Goal: Task Accomplishment & Management: Use online tool/utility

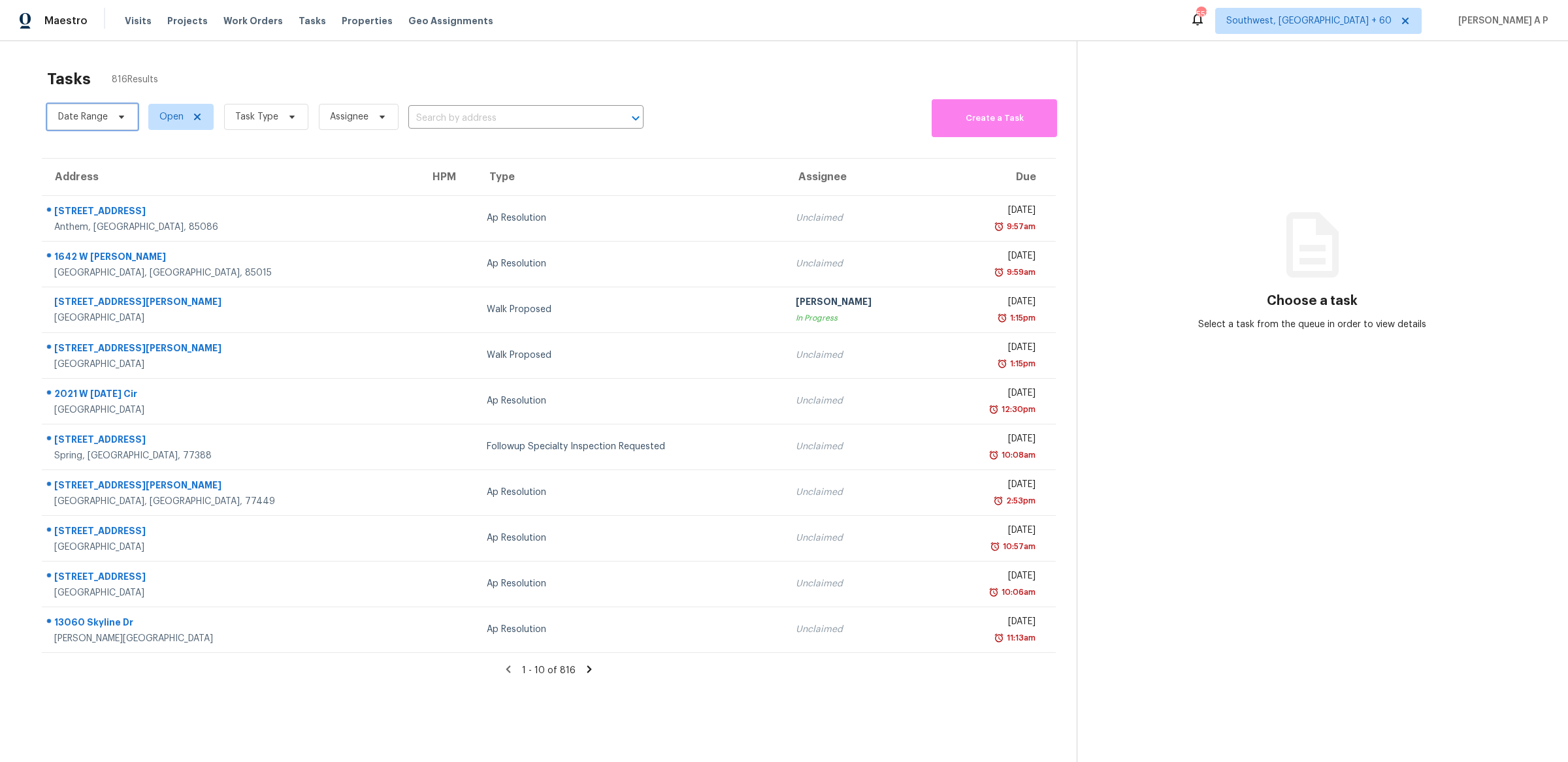
click at [120, 117] on icon at bounding box center [122, 117] width 11 height 11
select select "8"
select select "2025"
select select "9"
select select "2025"
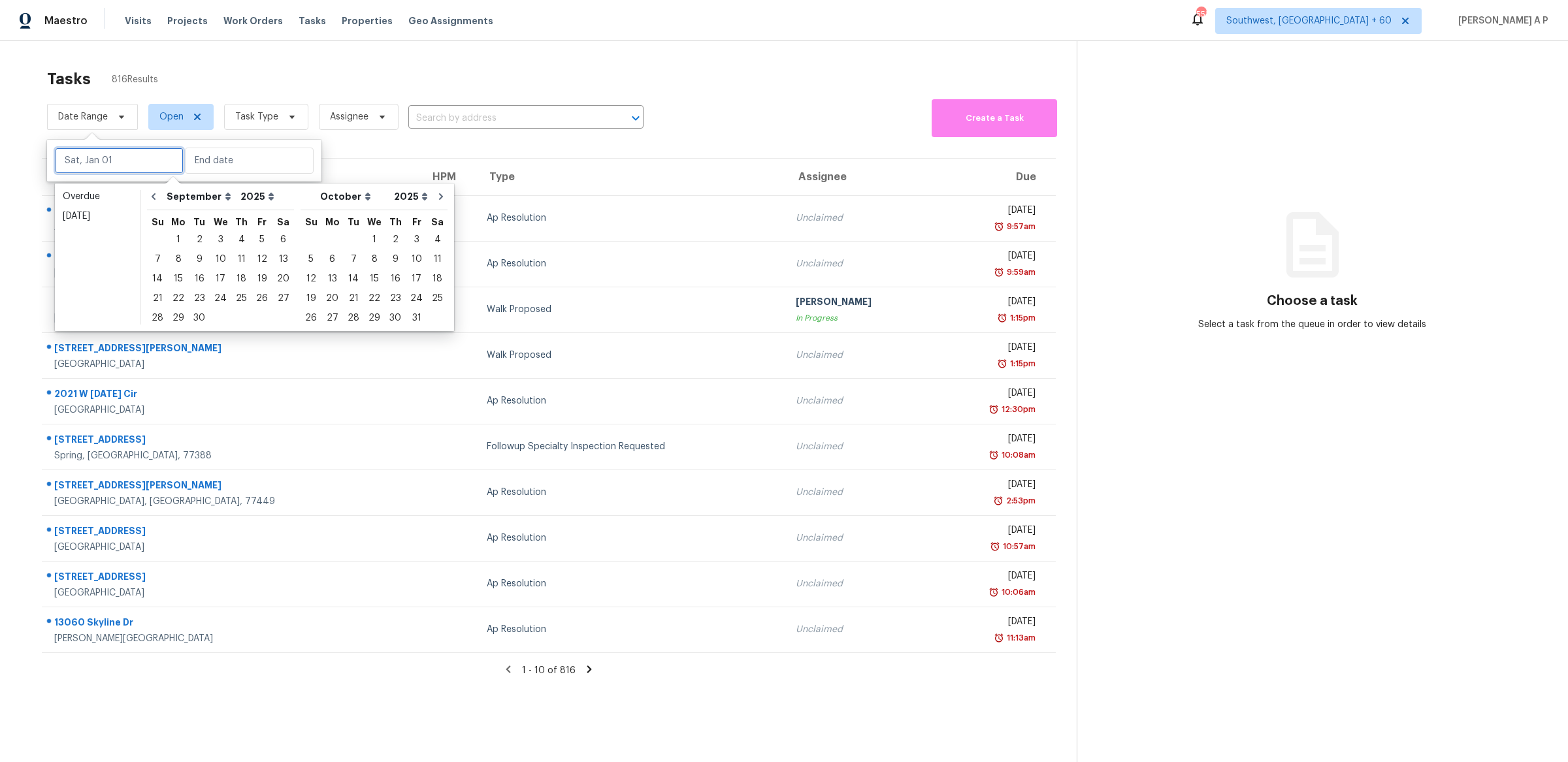
click at [117, 170] on input "text" at bounding box center [119, 161] width 129 height 26
click at [261, 278] on div "19" at bounding box center [262, 279] width 21 height 19
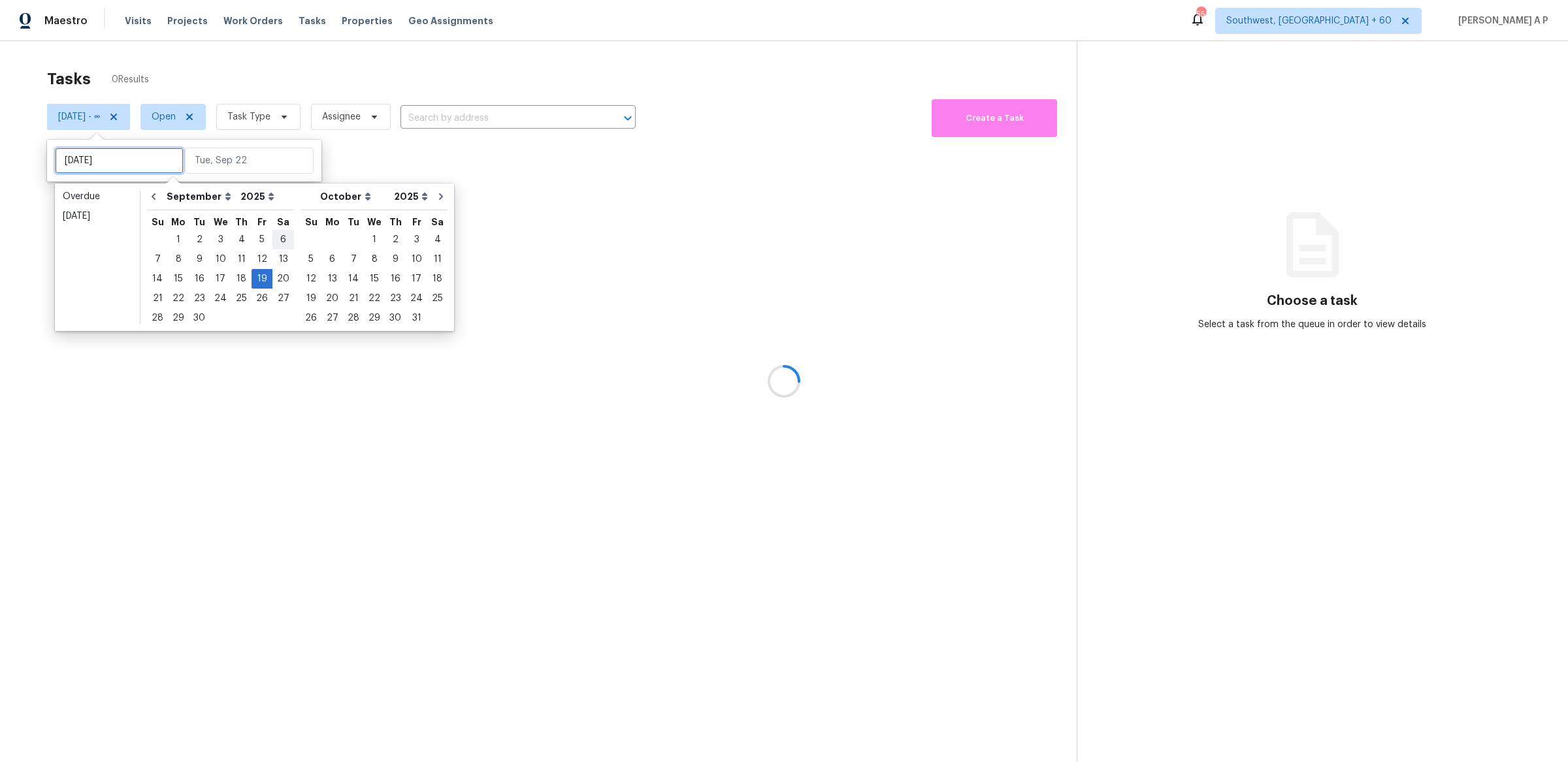
type input "[DATE]"
click at [252, 278] on div "19" at bounding box center [262, 279] width 21 height 19
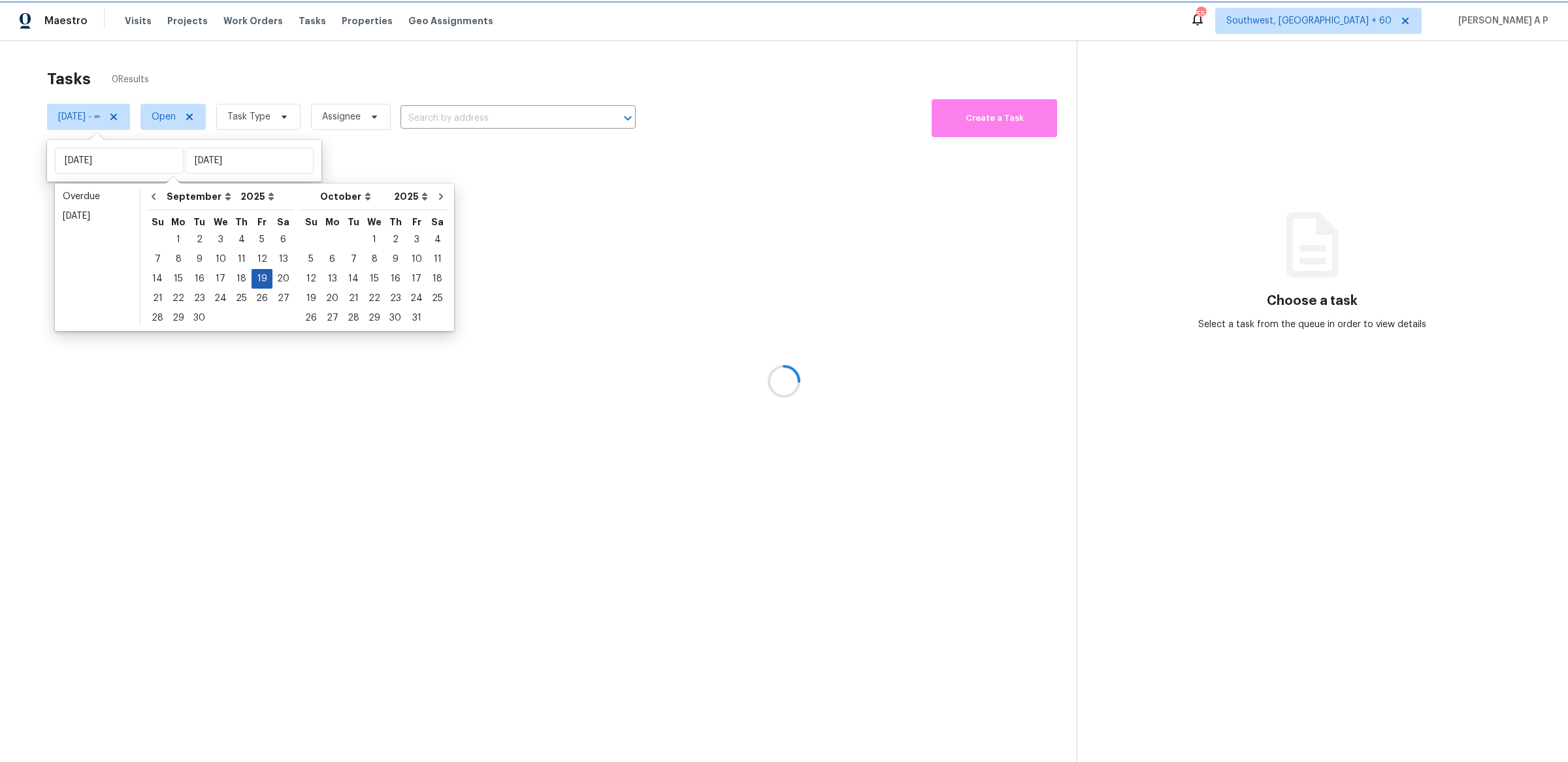
type input "[DATE]"
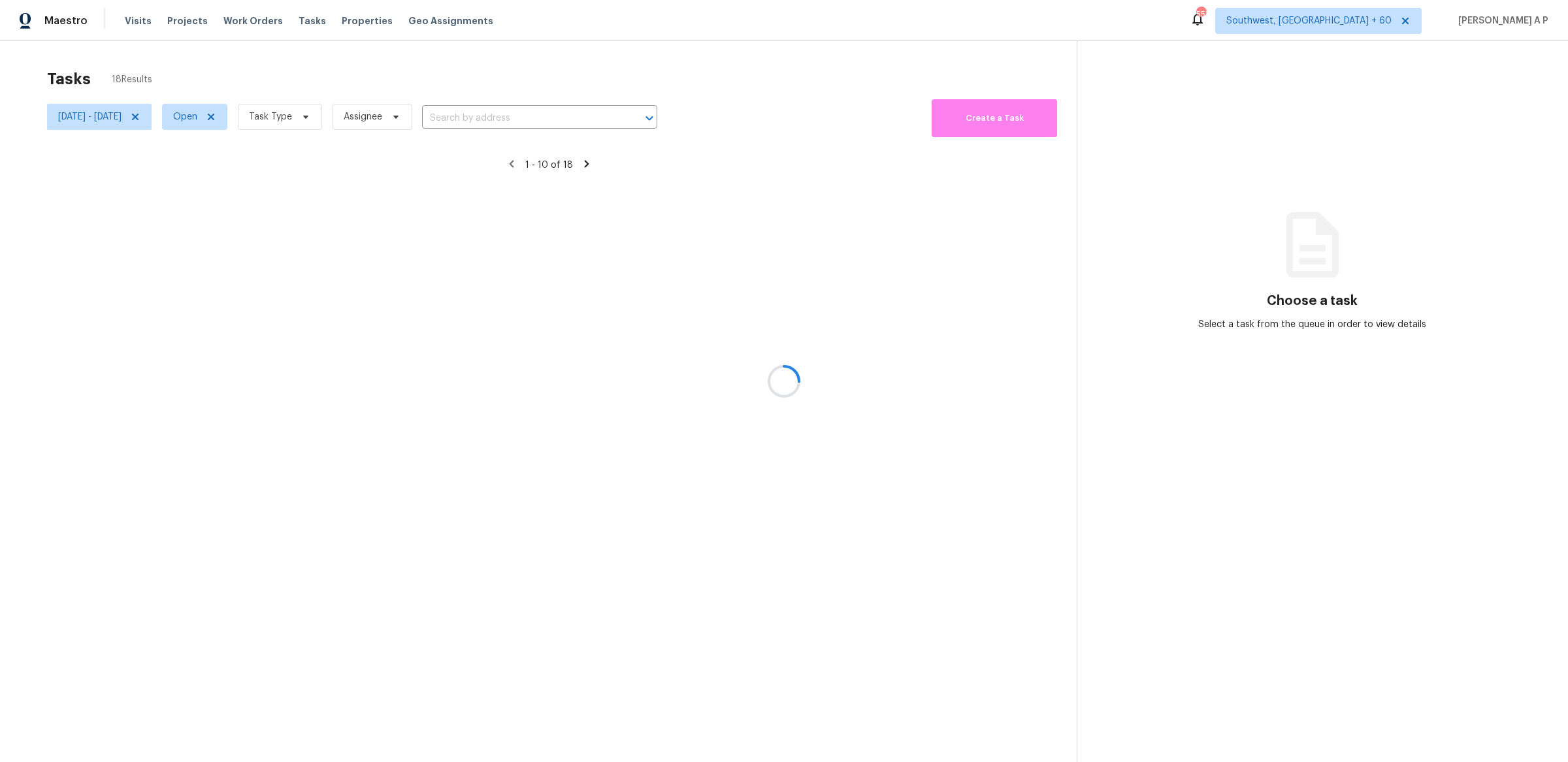
click at [245, 109] on div at bounding box center [784, 381] width 1568 height 762
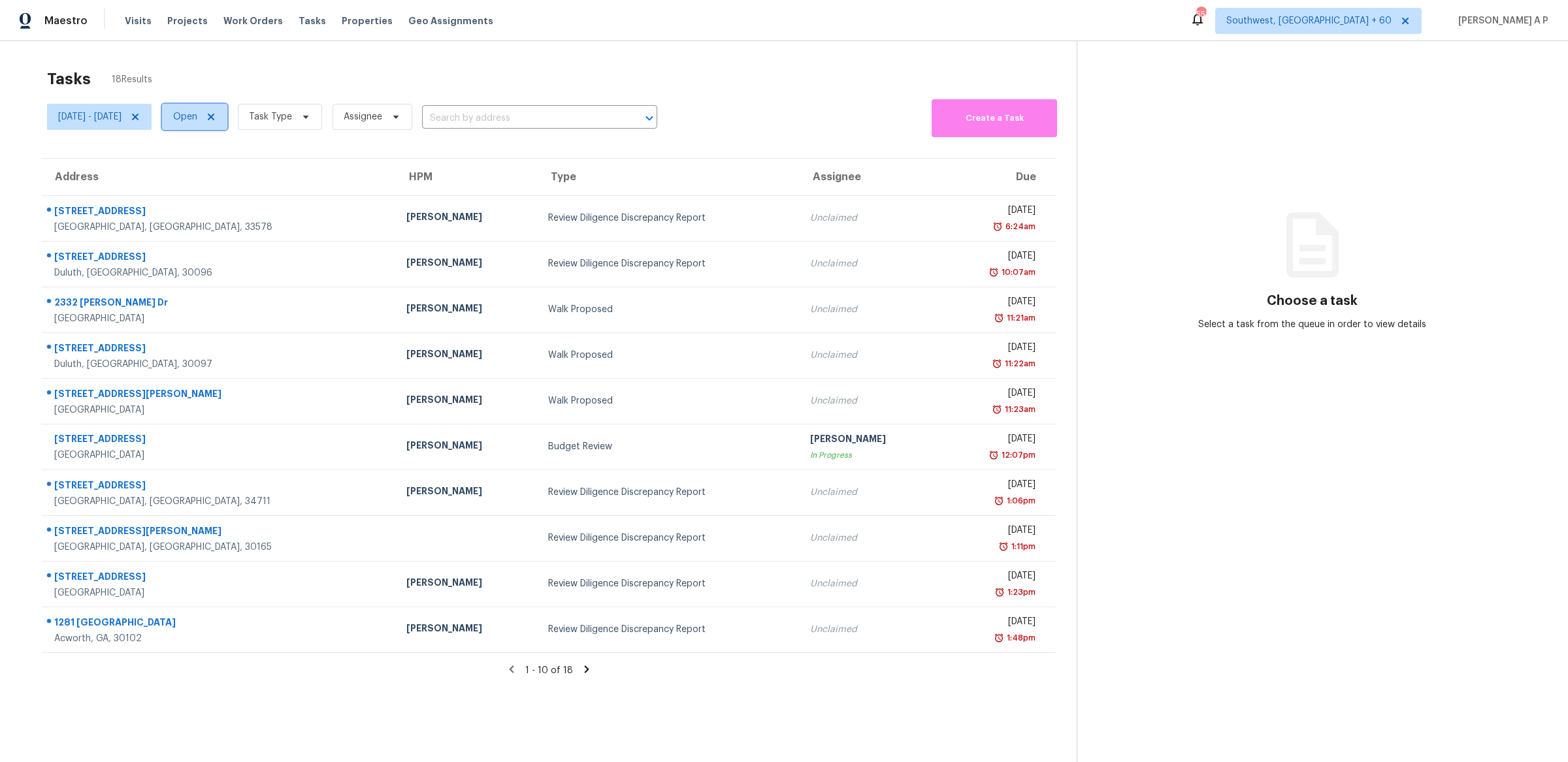
click at [216, 114] on icon at bounding box center [211, 117] width 11 height 11
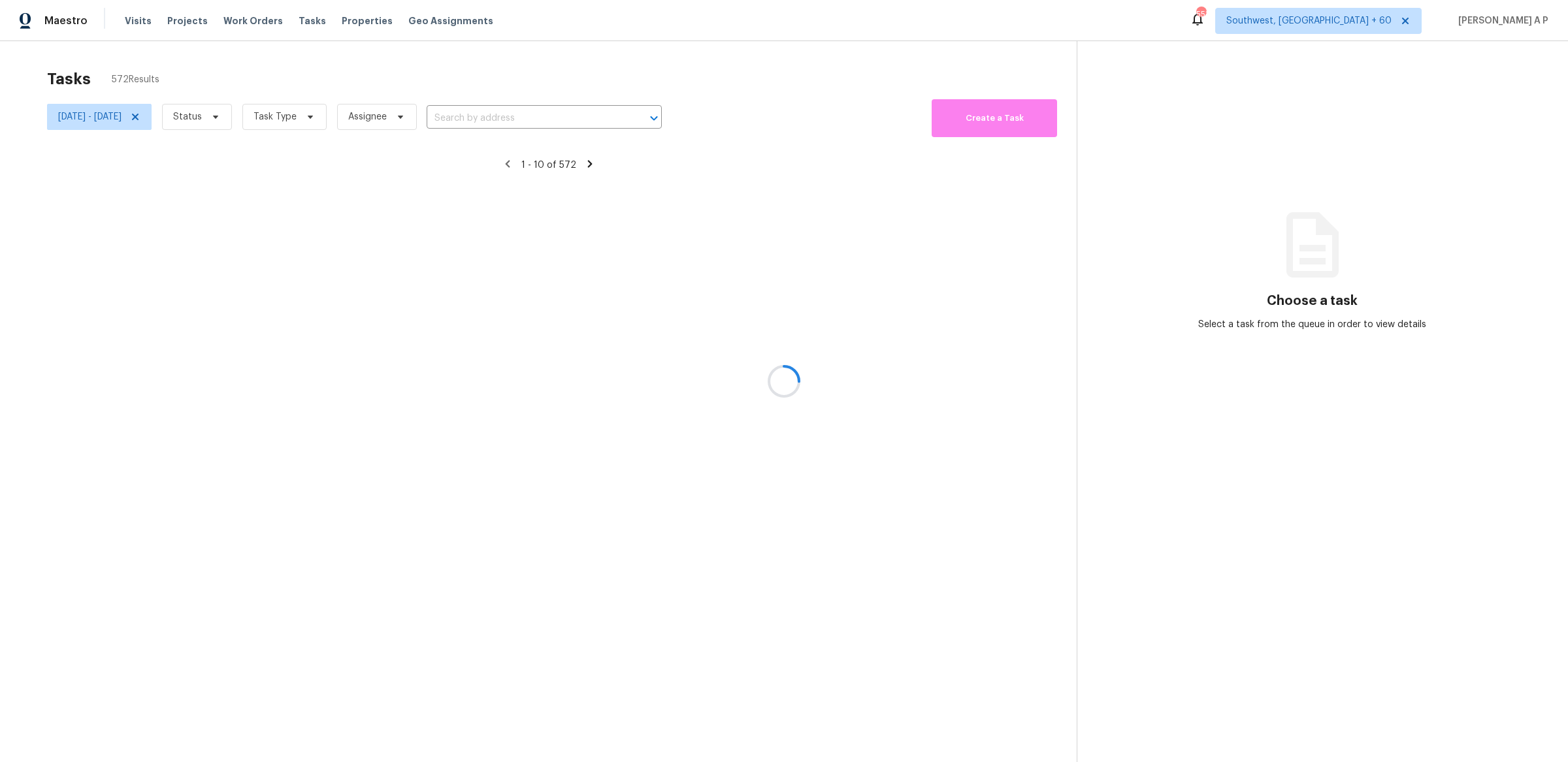
click at [245, 113] on div at bounding box center [784, 381] width 1568 height 762
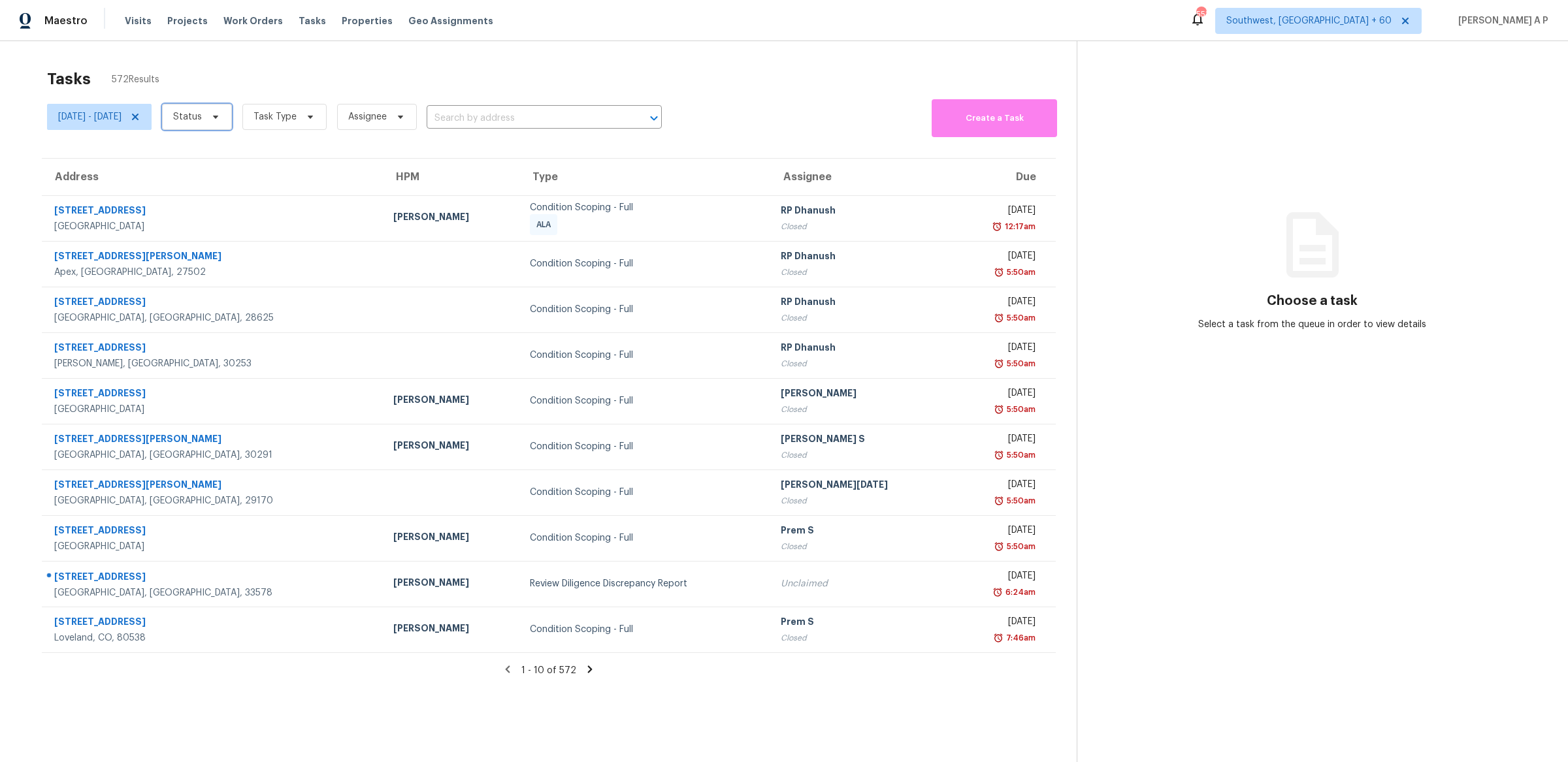
click at [221, 119] on icon at bounding box center [215, 117] width 11 height 11
click at [243, 155] on label "Closed" at bounding box center [226, 153] width 47 height 13
click at [211, 155] on input "Closed" at bounding box center [207, 152] width 9 height 9
checkbox input "true"
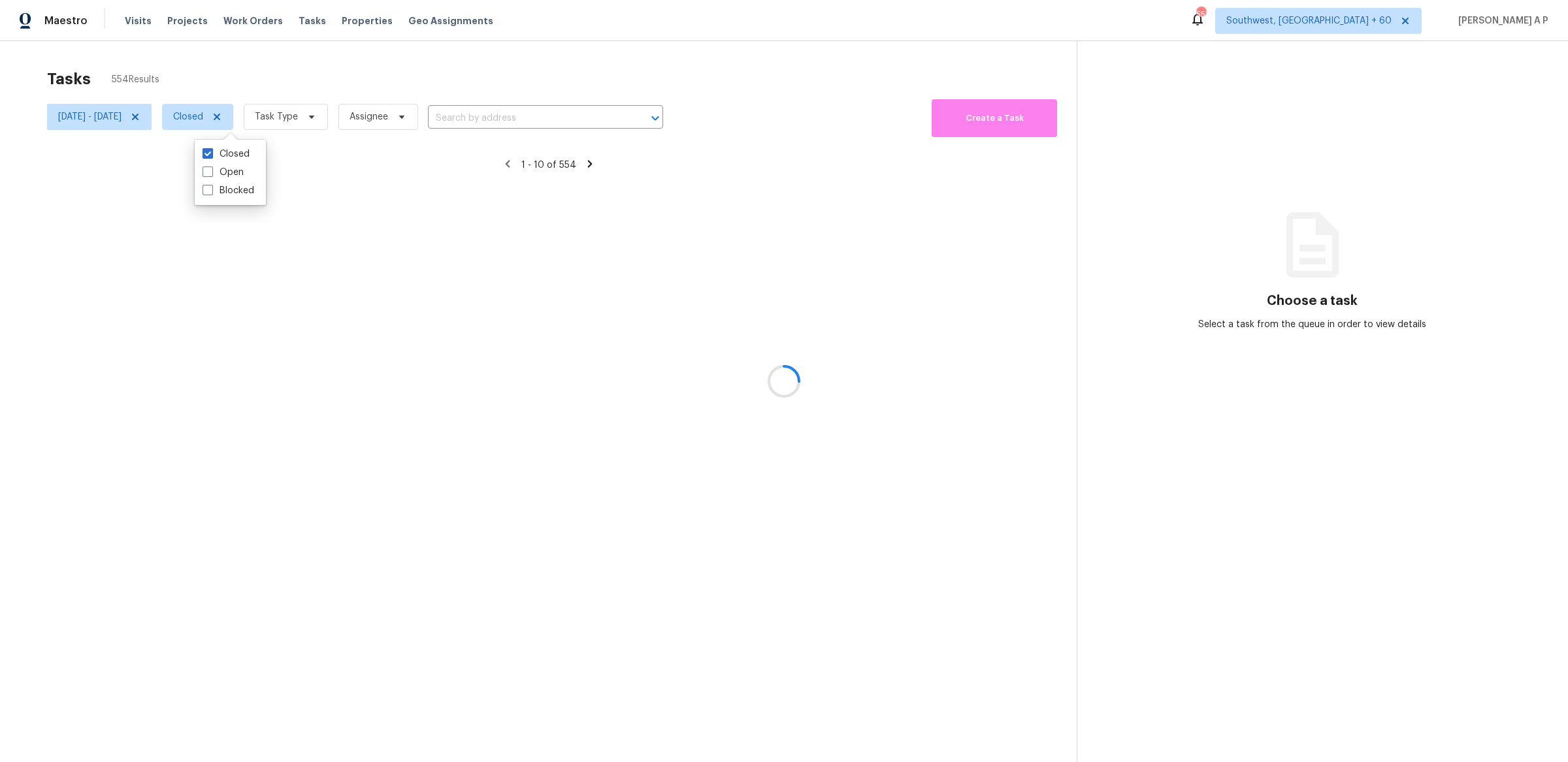
click at [337, 113] on div at bounding box center [784, 381] width 1568 height 762
click at [317, 120] on icon at bounding box center [311, 117] width 11 height 11
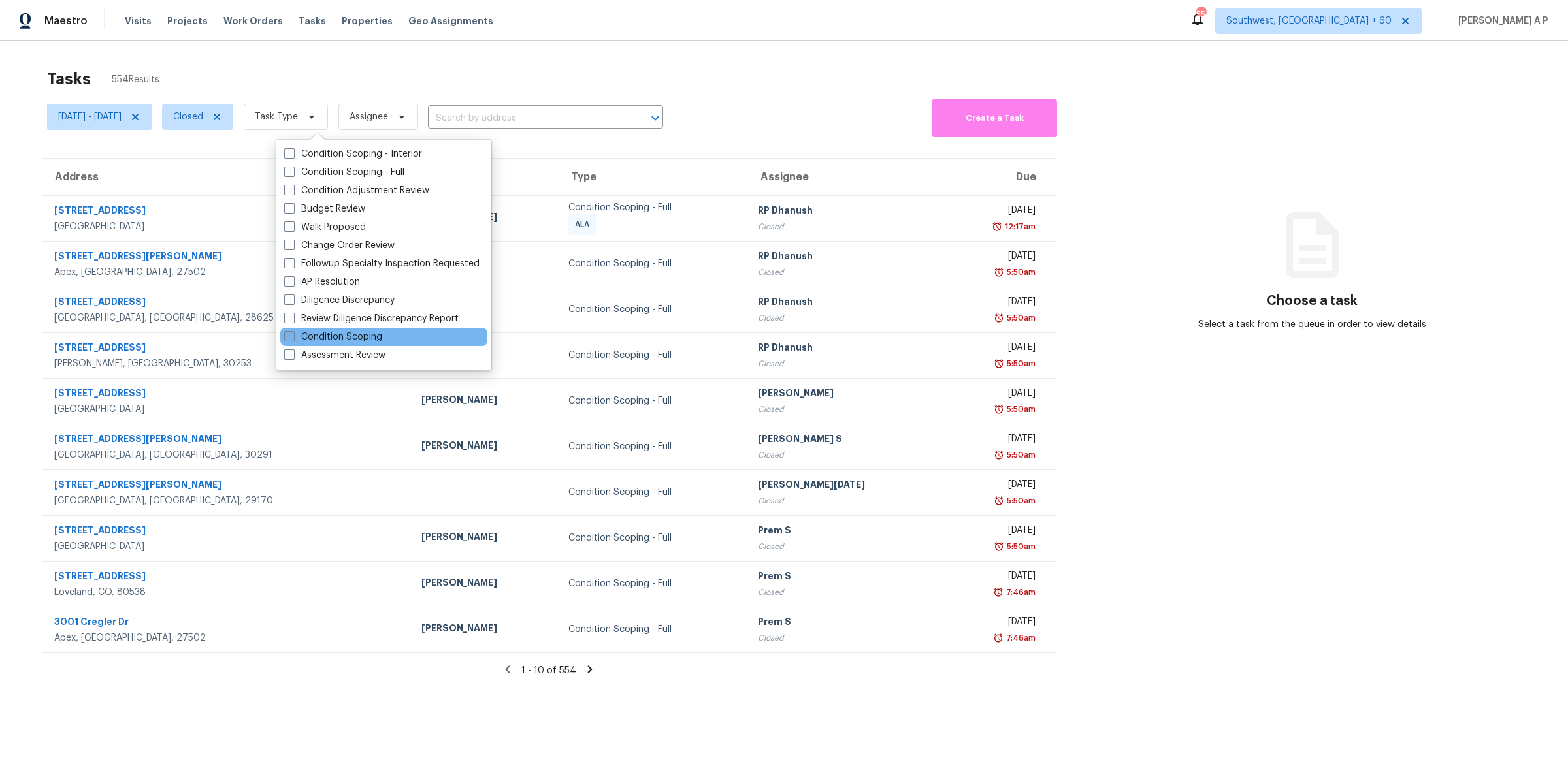
click at [348, 341] on label "Condition Scoping" at bounding box center [333, 337] width 98 height 13
click at [293, 339] on input "Condition Scoping" at bounding box center [289, 335] width 9 height 9
checkbox input "true"
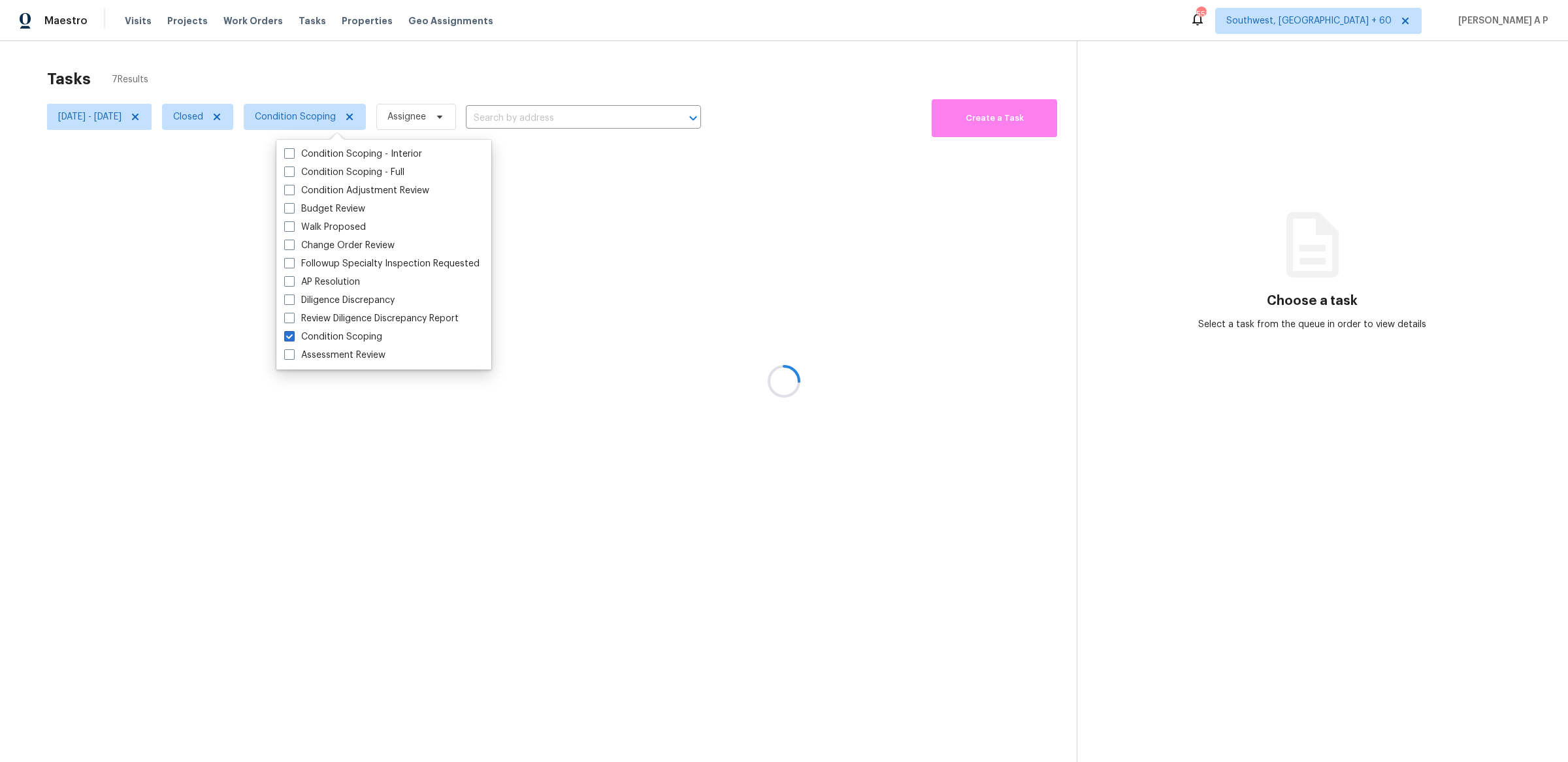
click at [575, 104] on div at bounding box center [784, 381] width 1568 height 762
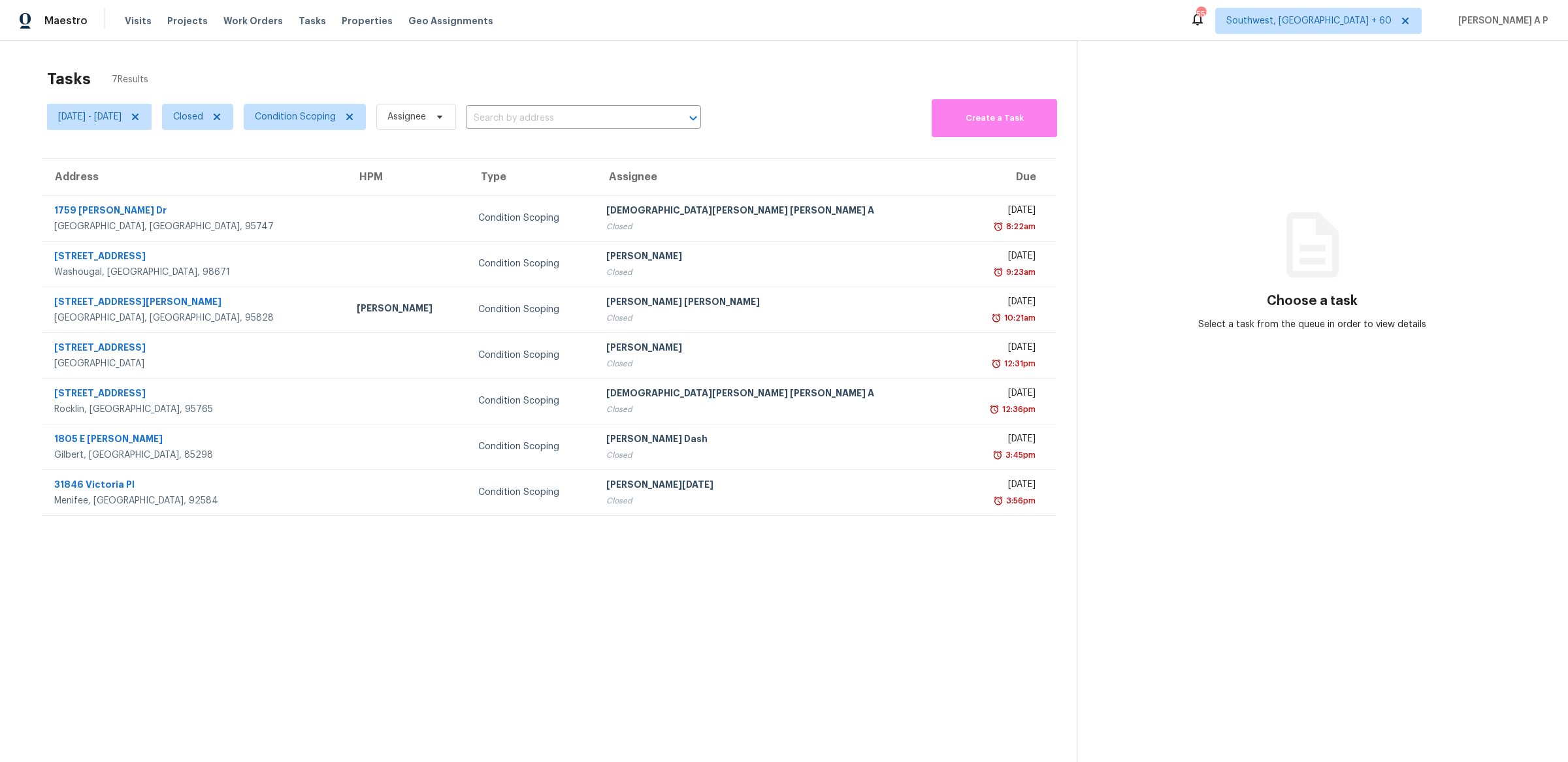
click at [573, 107] on div "[DATE] - [DATE] Closed Condition Scoping Assignee ​" at bounding box center [373, 116] width 654 height 41
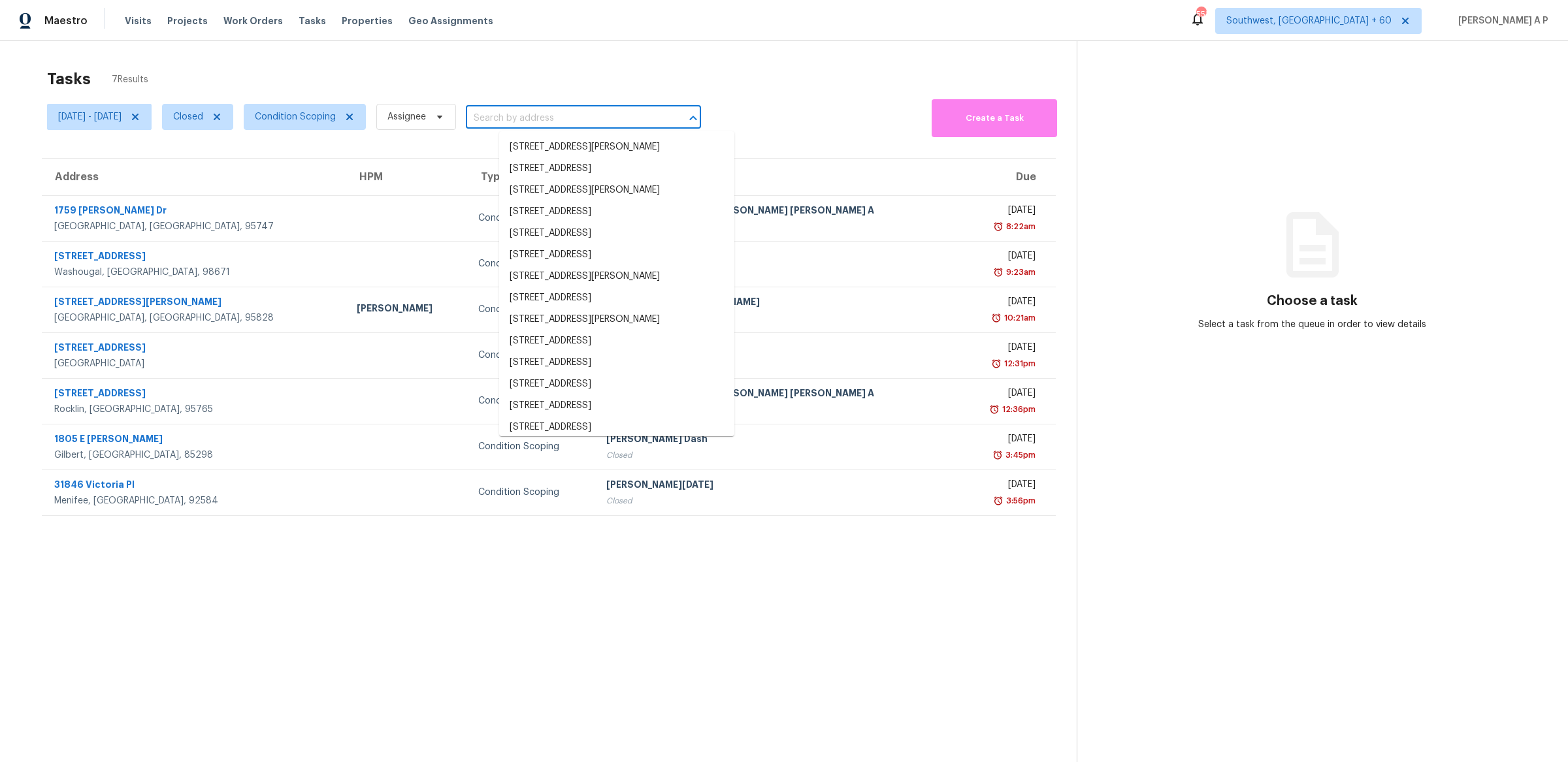
click at [563, 121] on input "text" at bounding box center [565, 118] width 199 height 20
paste input ""[STREET_ADDRESS][PERSON_NAME]""
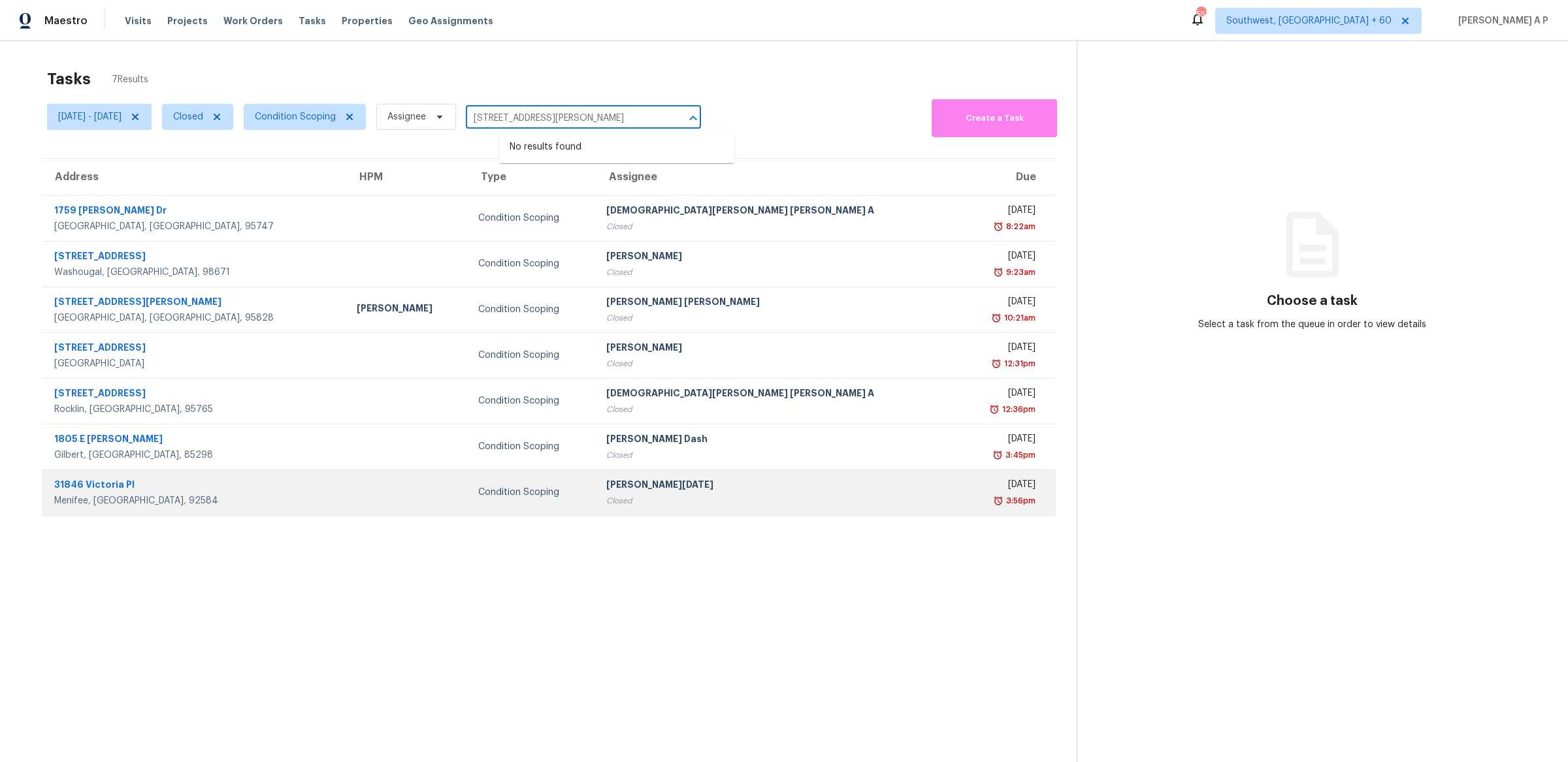
type input "[STREET_ADDRESS][PERSON_NAME]"
click at [574, 504] on td "Condition Scoping" at bounding box center [531, 492] width 128 height 46
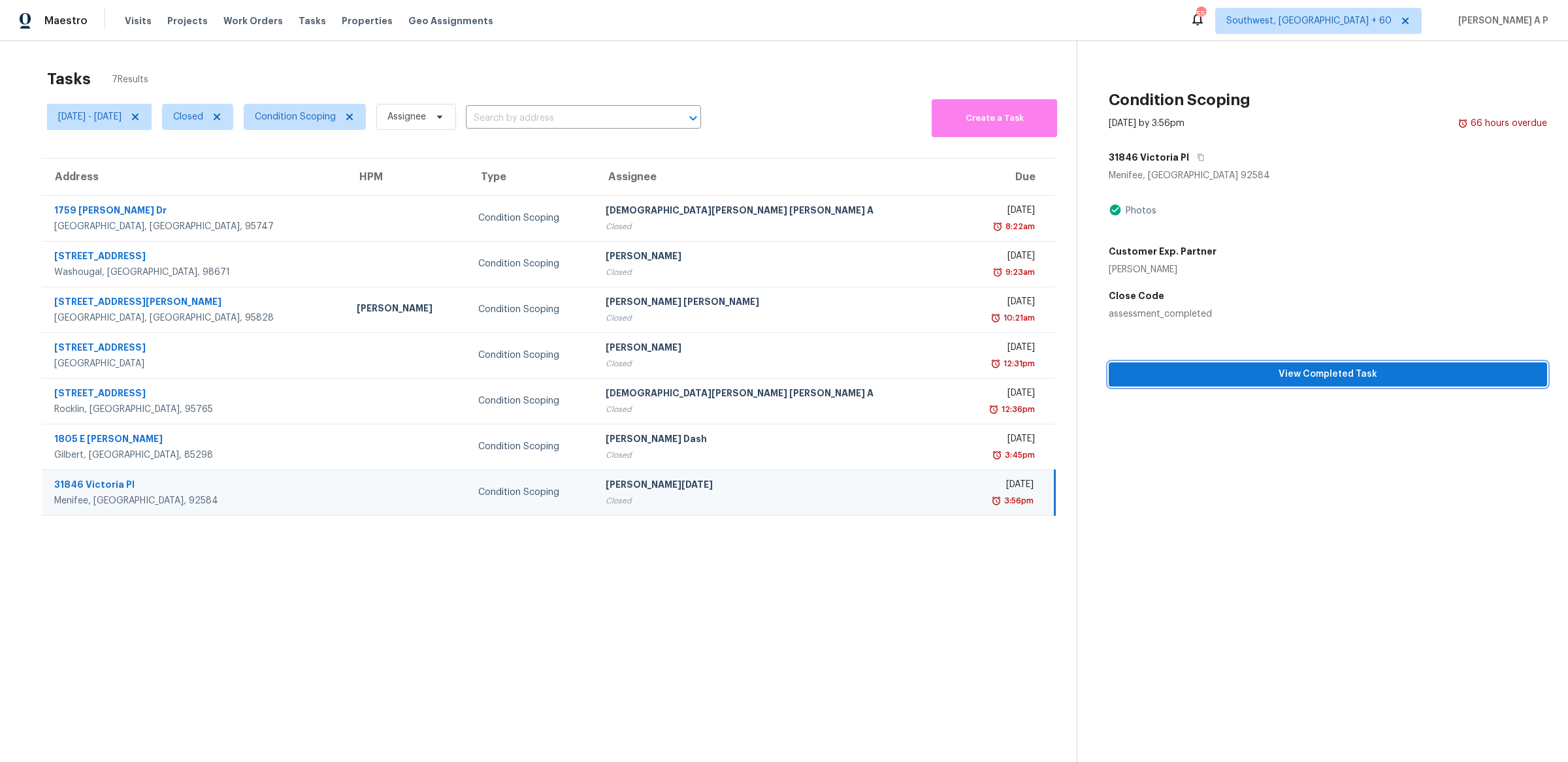
click at [1261, 362] on button "View Completed Task" at bounding box center [1328, 374] width 439 height 24
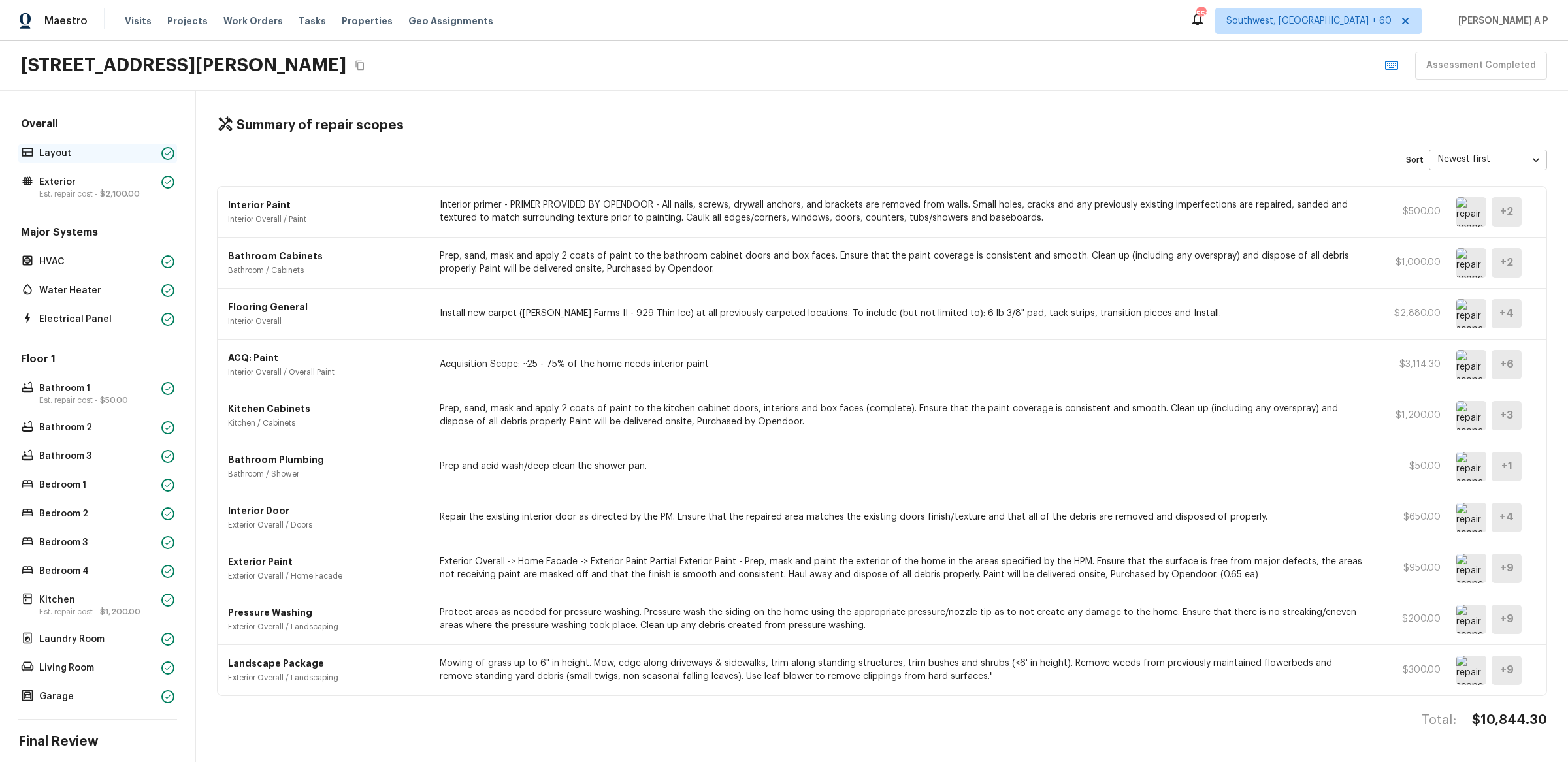
click at [137, 150] on p "Layout" at bounding box center [97, 153] width 117 height 13
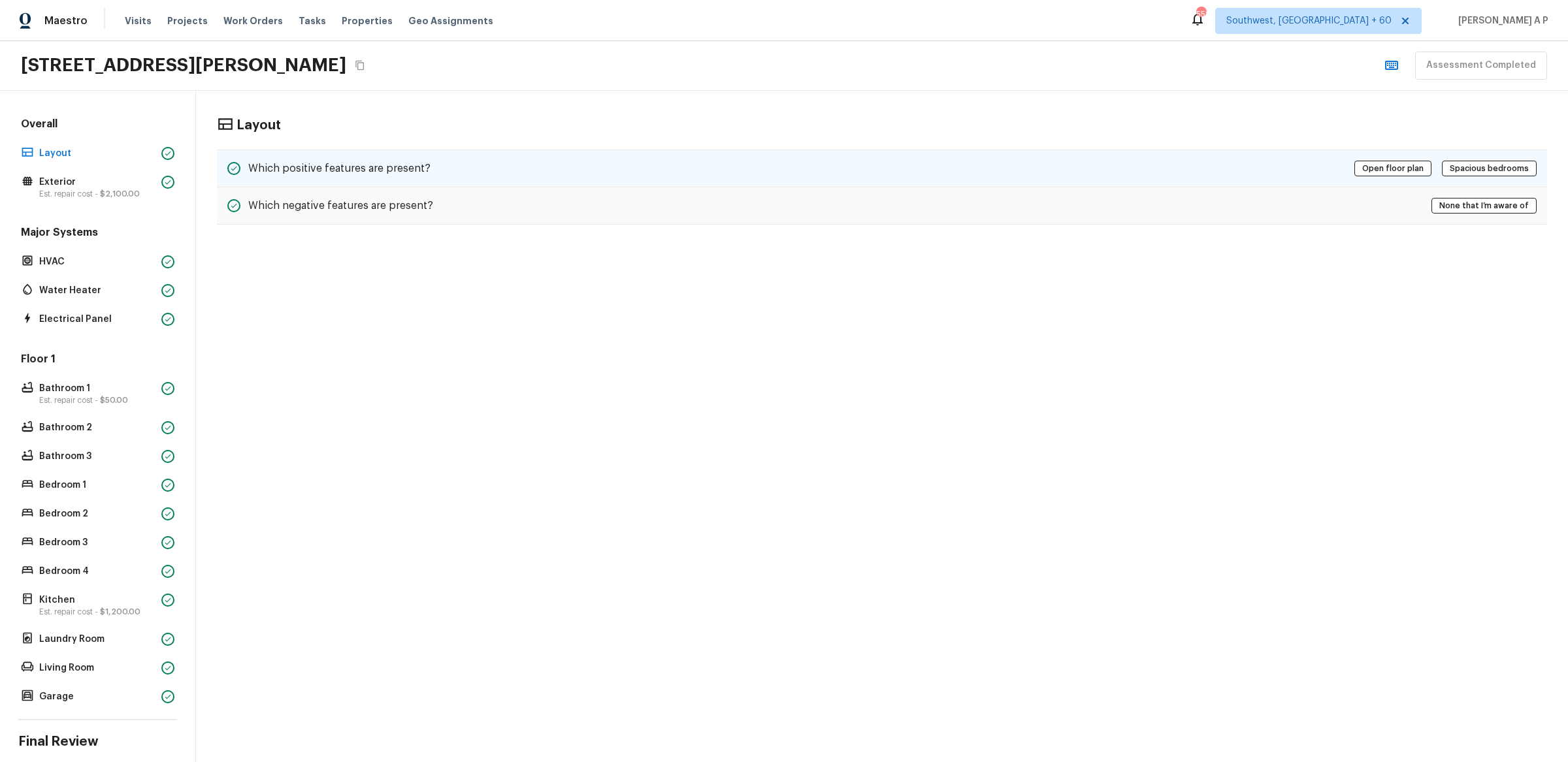
click at [469, 166] on div "Which positive features are present? Open floor plan Spacious bedrooms" at bounding box center [882, 168] width 1331 height 38
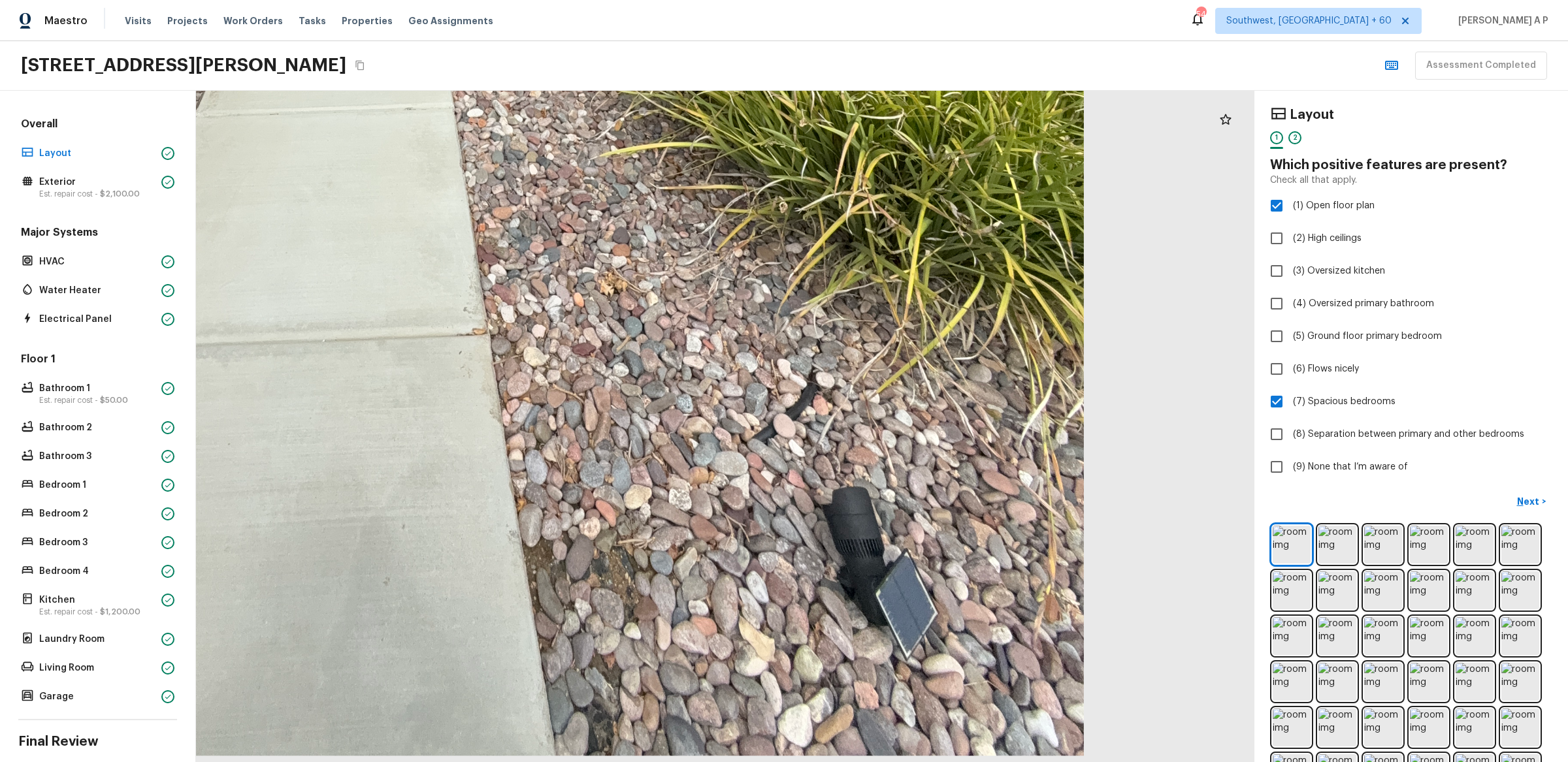
drag, startPoint x: 914, startPoint y: 683, endPoint x: 919, endPoint y: 549, distance: 134.1
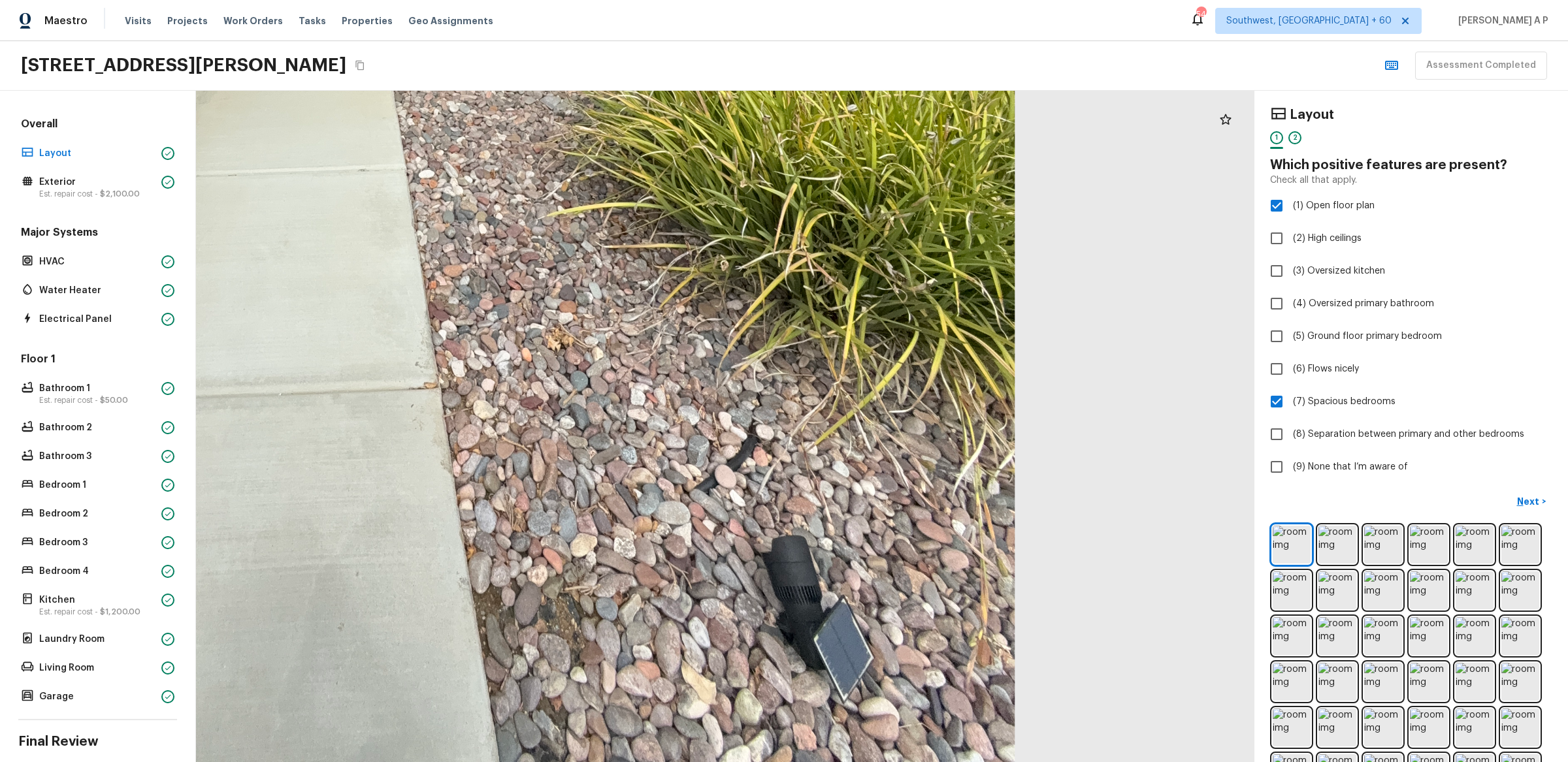
drag, startPoint x: 919, startPoint y: 551, endPoint x: 869, endPoint y: 262, distance: 293.3
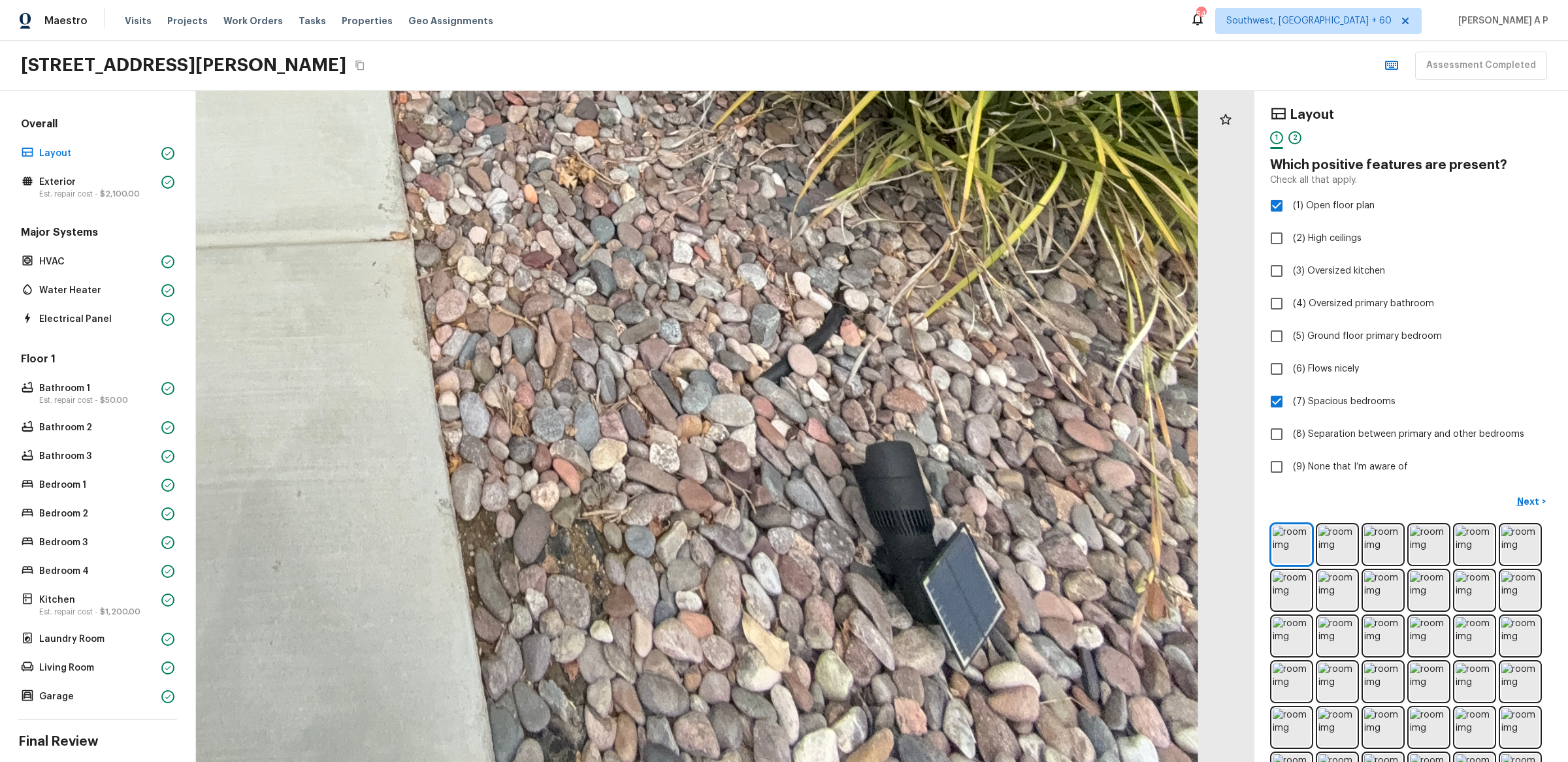
drag, startPoint x: 881, startPoint y: 684, endPoint x: 867, endPoint y: 525, distance: 159.6
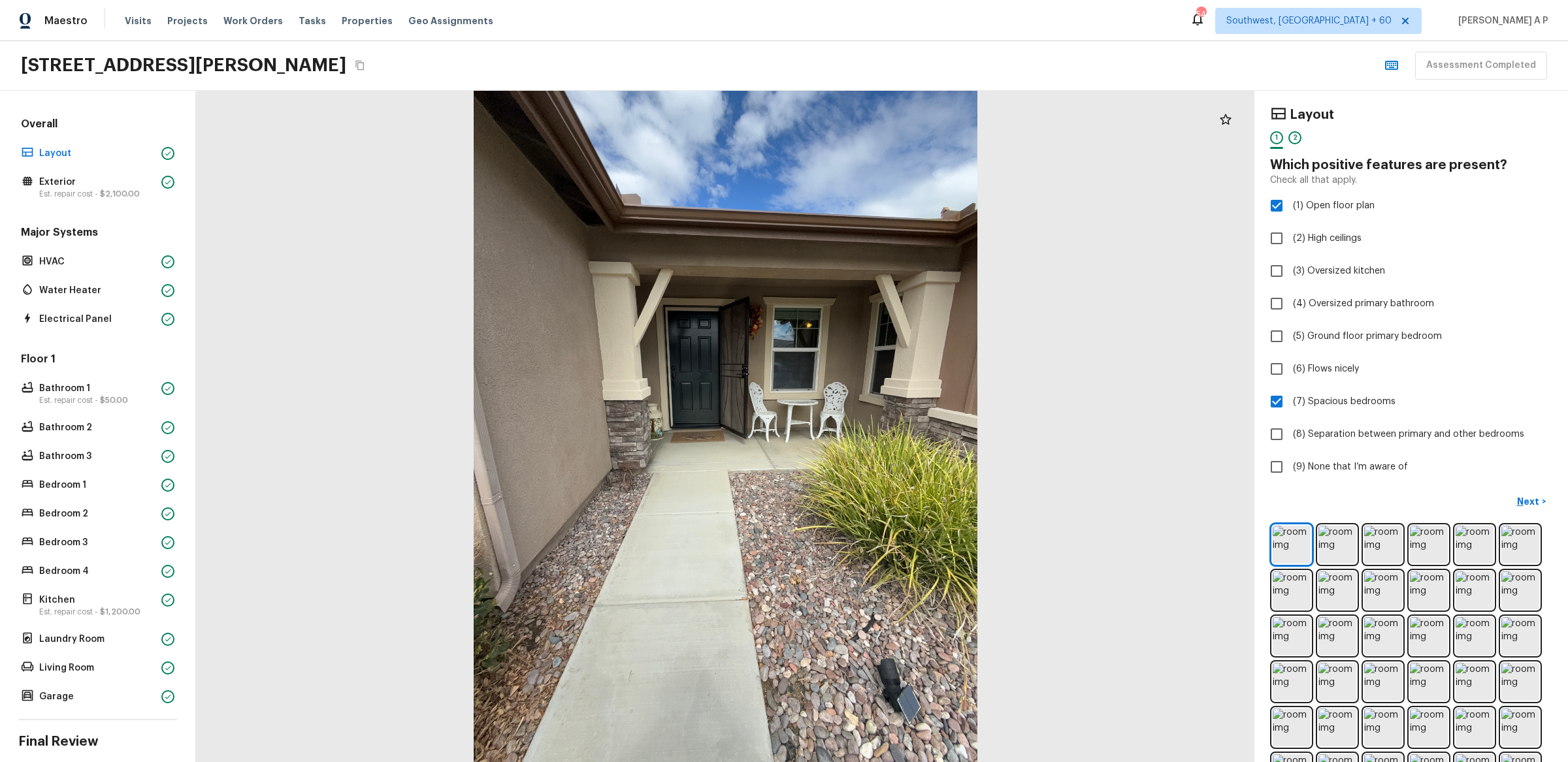
click at [867, 525] on div at bounding box center [725, 426] width 1059 height 671
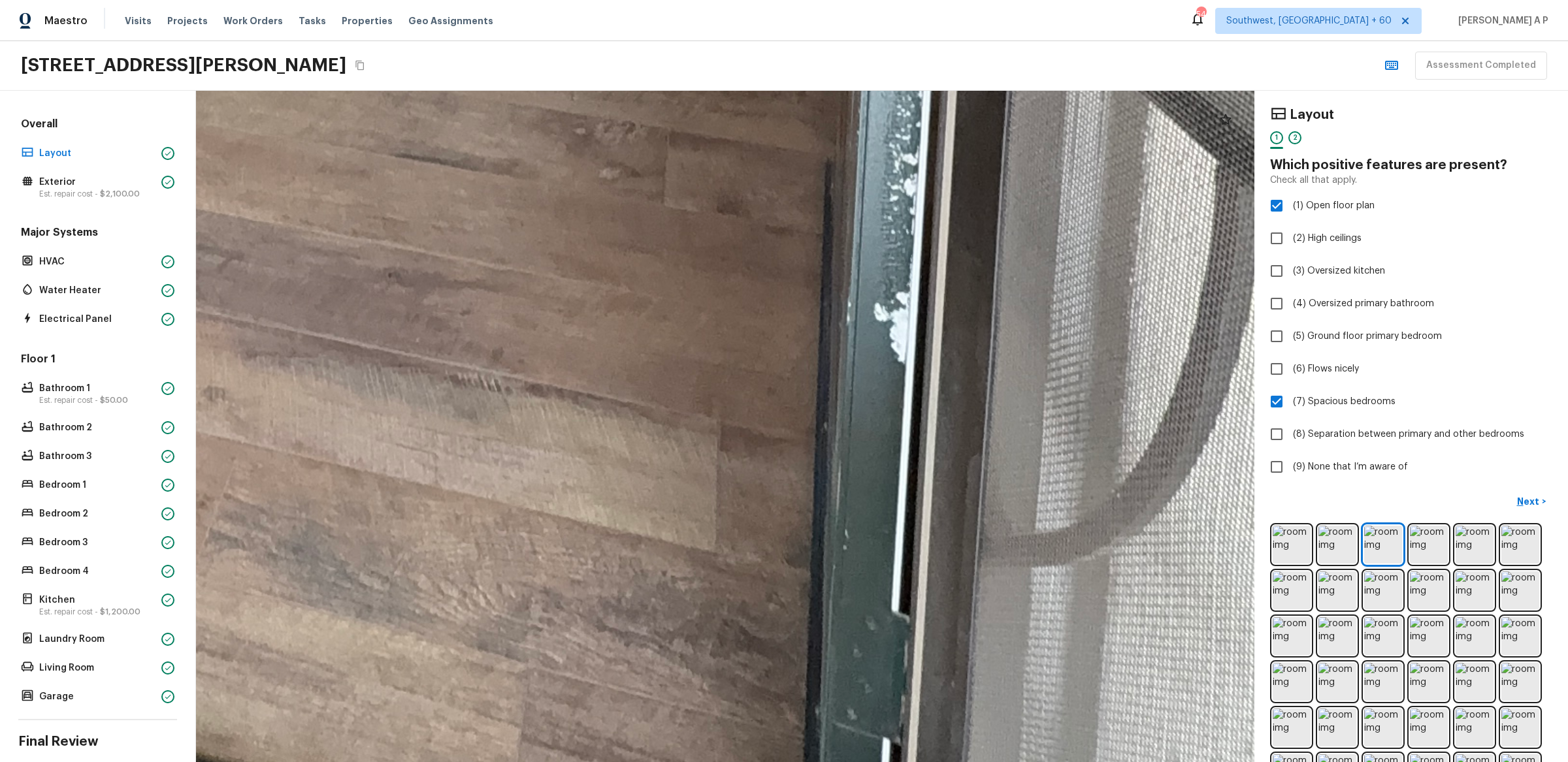
drag, startPoint x: 843, startPoint y: 512, endPoint x: 893, endPoint y: -101, distance: 615.0
click at [893, 0] on html "Maestro Visits Projects Work Orders Tasks Properties Geo Assignments [STREET_AD…" at bounding box center [784, 381] width 1568 height 762
